Goal: Understand process/instructions

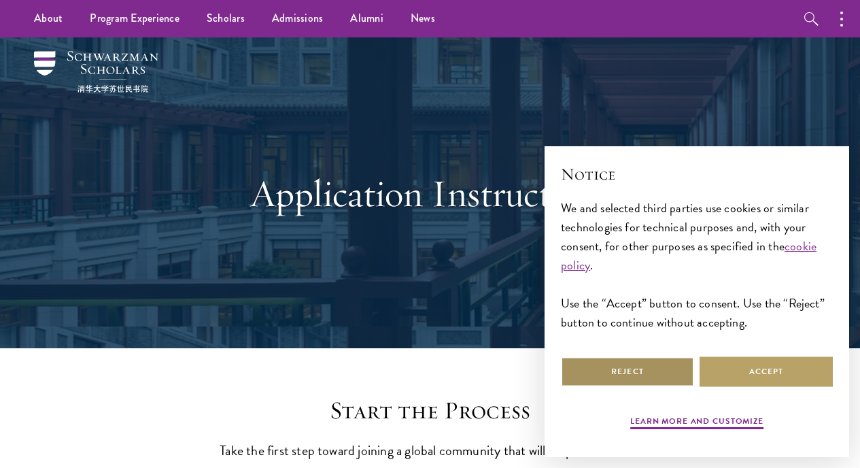
click at [639, 366] on button "Reject" at bounding box center [627, 371] width 133 height 31
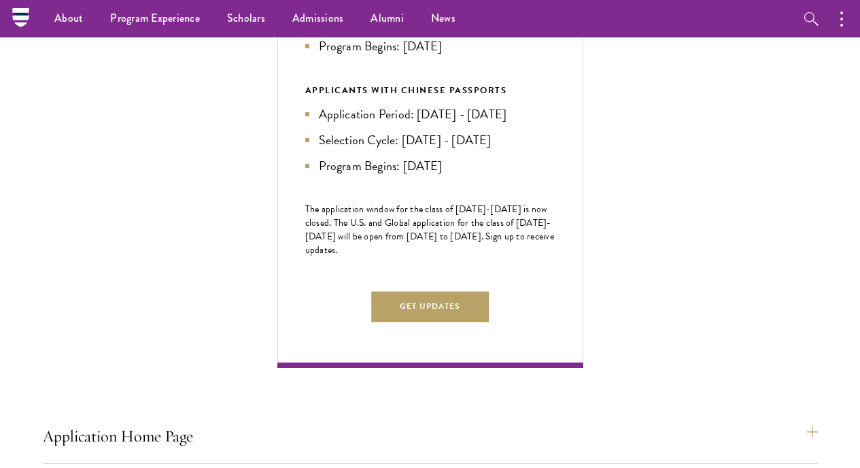
scroll to position [626, 0]
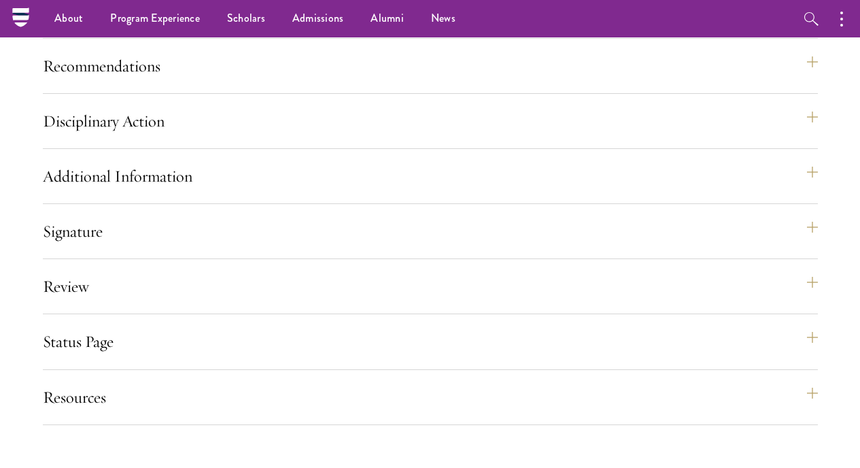
scroll to position [3312, 0]
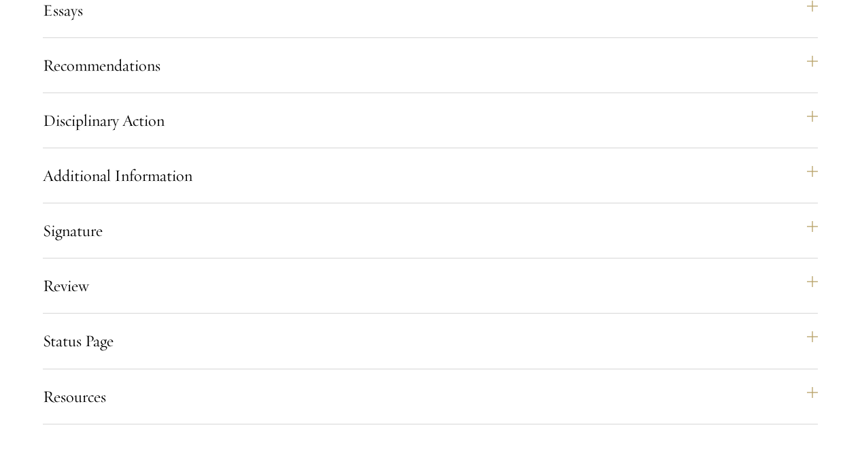
radio input "true"
